Goal: Use online tool/utility: Utilize a website feature to perform a specific function

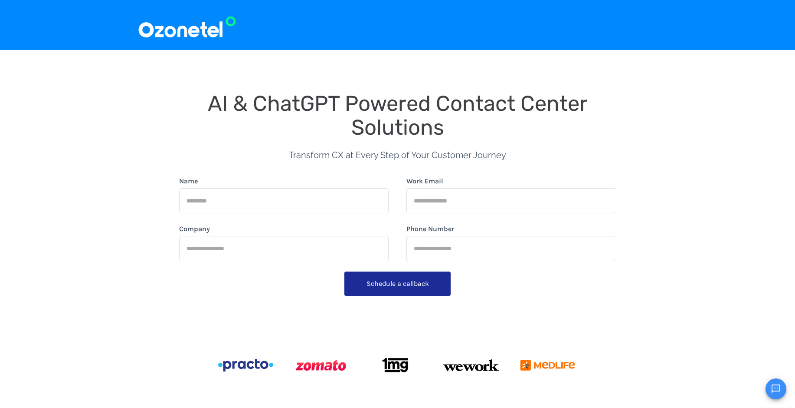
click at [198, 30] on img at bounding box center [187, 24] width 99 height 29
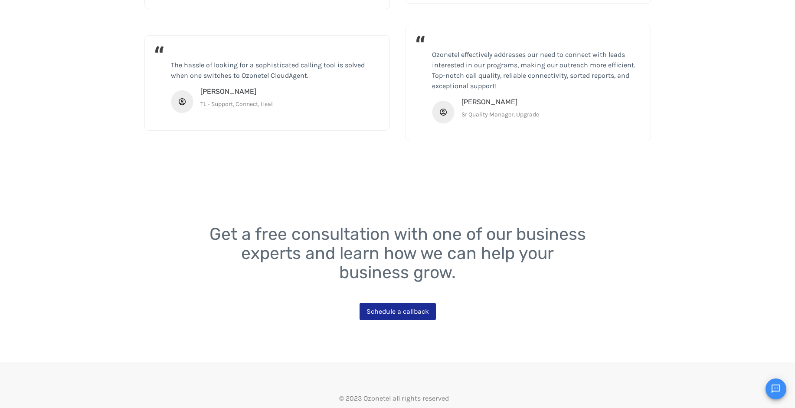
scroll to position [1584, 0]
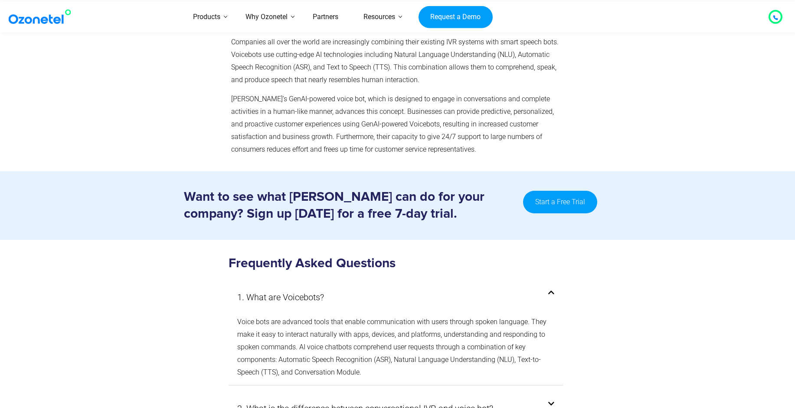
scroll to position [4340, 0]
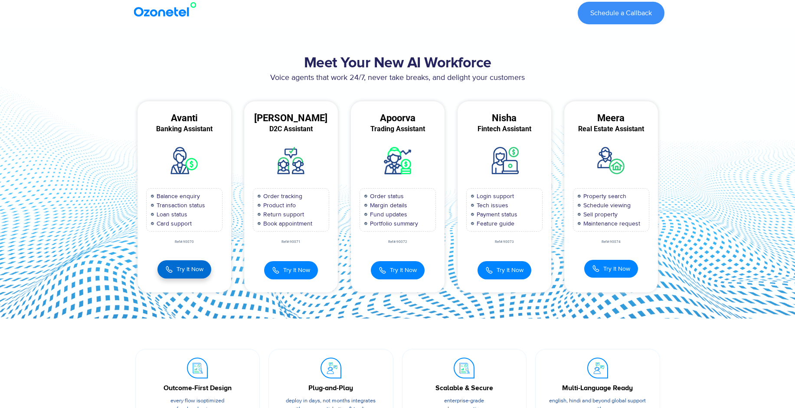
click at [187, 269] on span "Try It Now" at bounding box center [190, 268] width 27 height 9
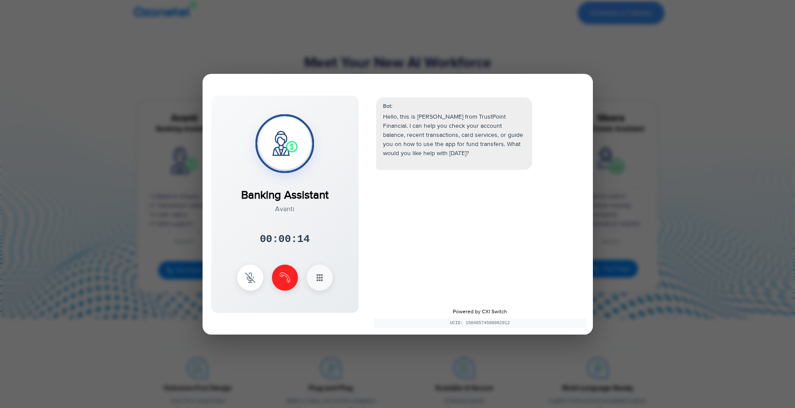
click at [516, 225] on div "Bot: Hello, this is [PERSON_NAME] from TrustPoint Financial. I can help you che…" at bounding box center [481, 195] width 226 height 213
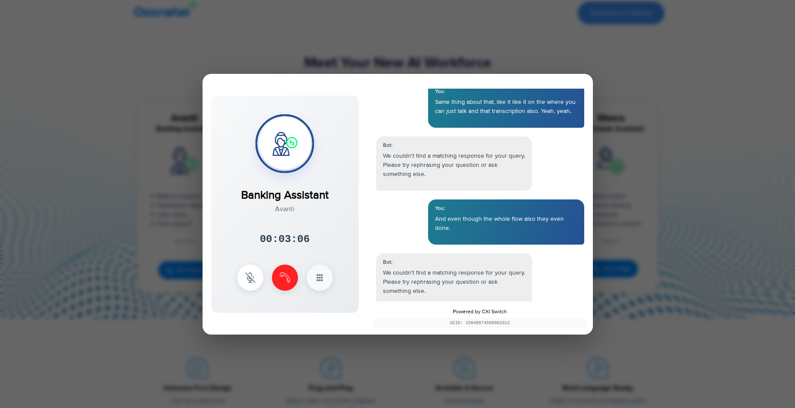
scroll to position [2179, 0]
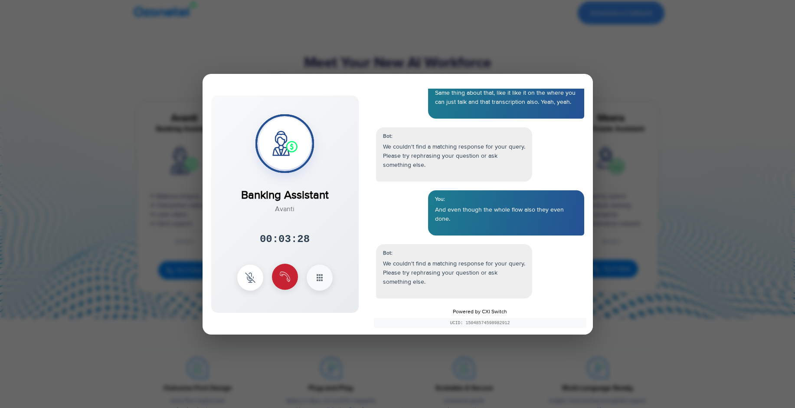
click at [289, 276] on img at bounding box center [285, 276] width 10 height 10
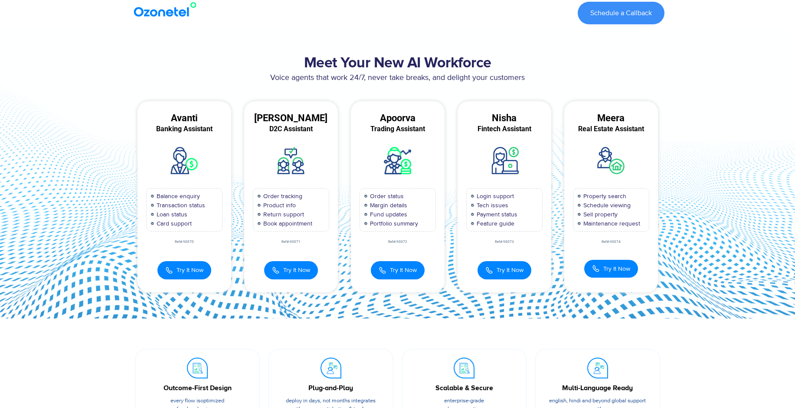
scroll to position [2224, 0]
click at [297, 268] on span "Try It Now" at bounding box center [296, 268] width 27 height 9
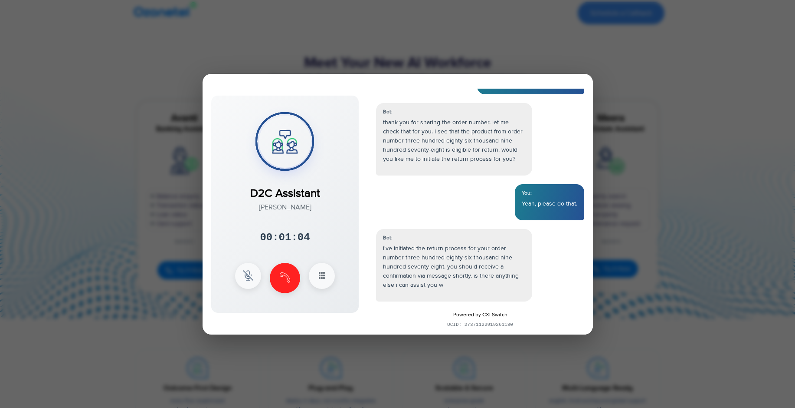
scroll to position [255, 0]
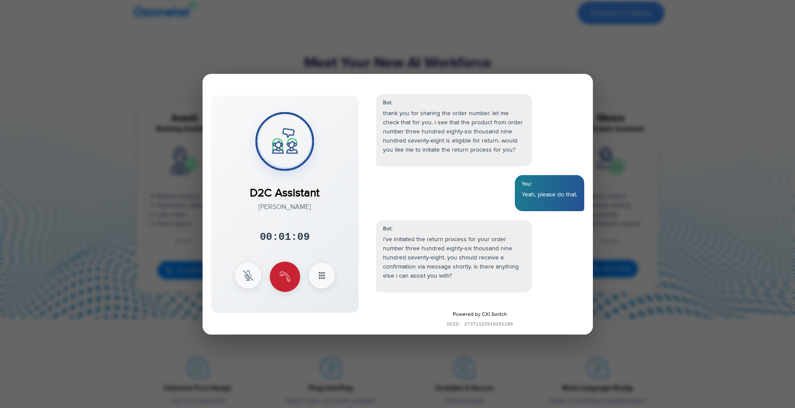
click at [283, 275] on img at bounding box center [285, 276] width 10 height 10
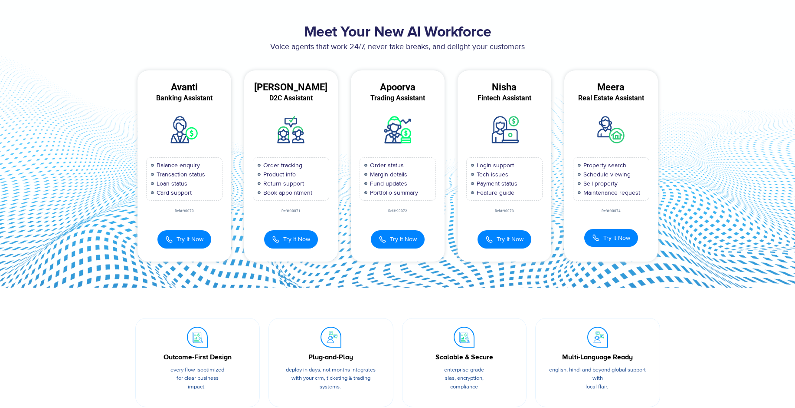
scroll to position [0, 0]
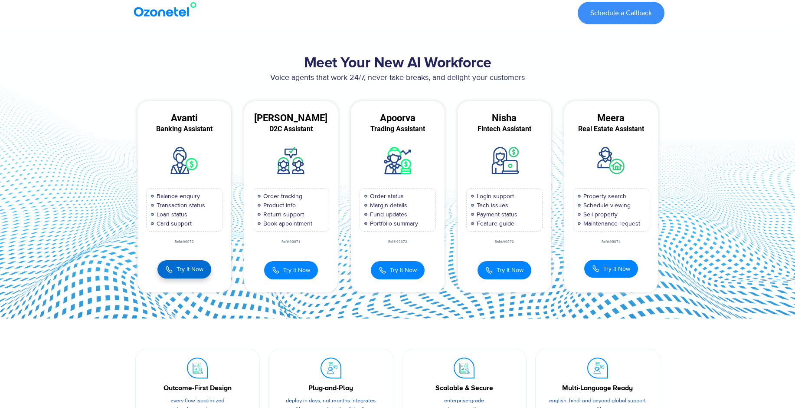
click at [194, 272] on span "Try It Now" at bounding box center [190, 268] width 27 height 9
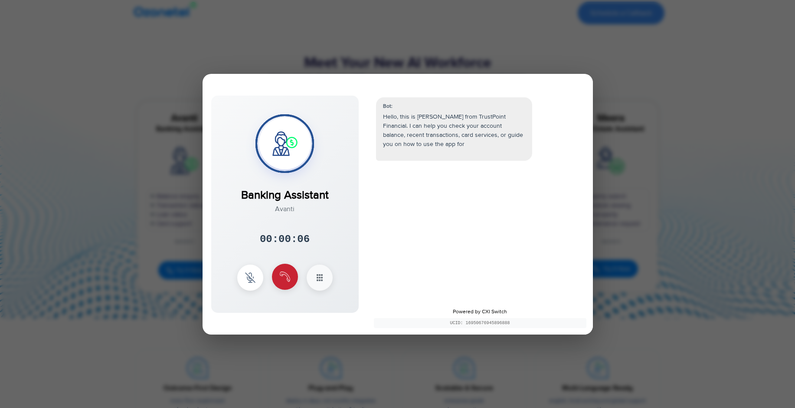
click at [285, 280] on img at bounding box center [285, 276] width 10 height 10
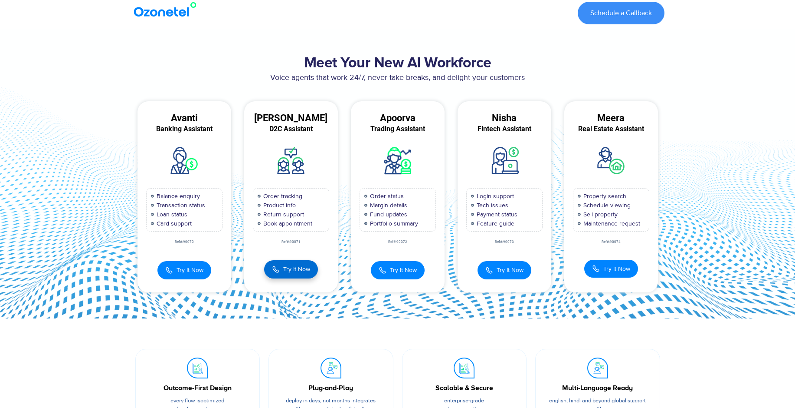
click at [301, 267] on span "Try It Now" at bounding box center [296, 268] width 27 height 9
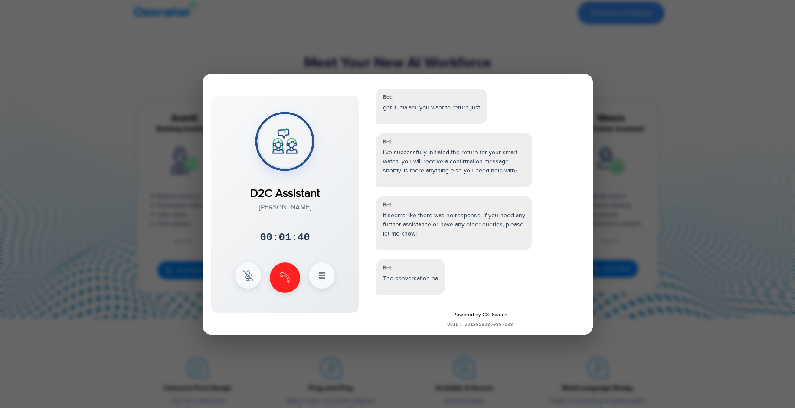
scroll to position [578, 0]
